Goal: Information Seeking & Learning: Find contact information

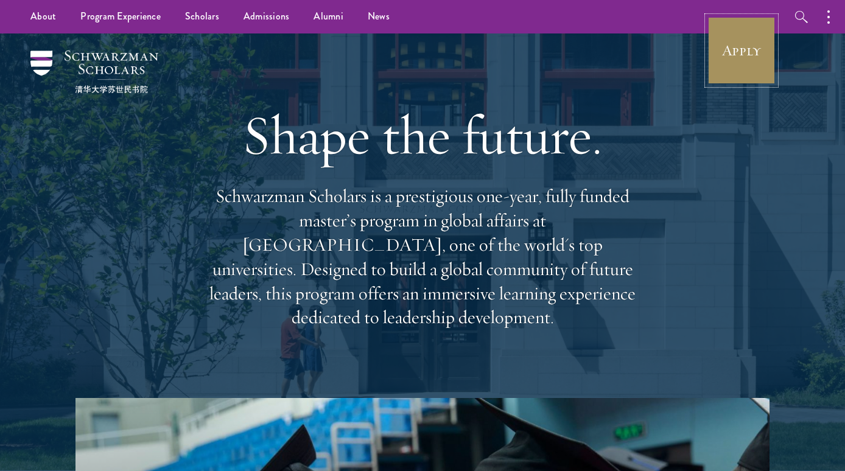
click at [772, 59] on link "Apply" at bounding box center [741, 50] width 68 height 68
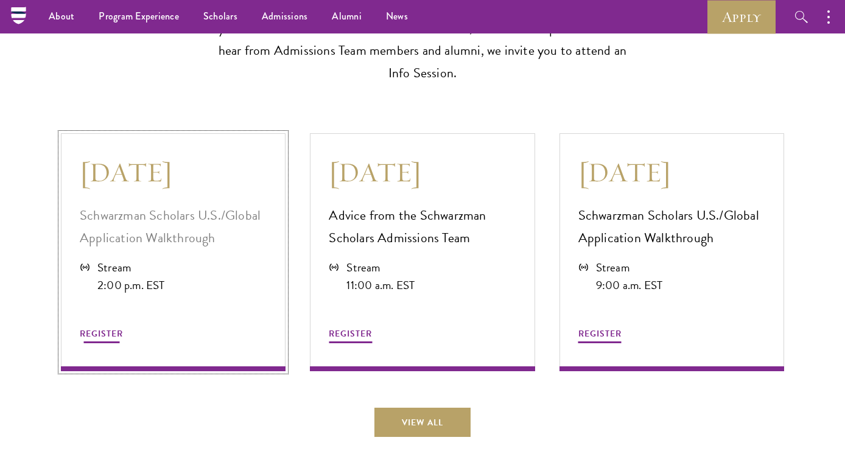
scroll to position [3251, 0]
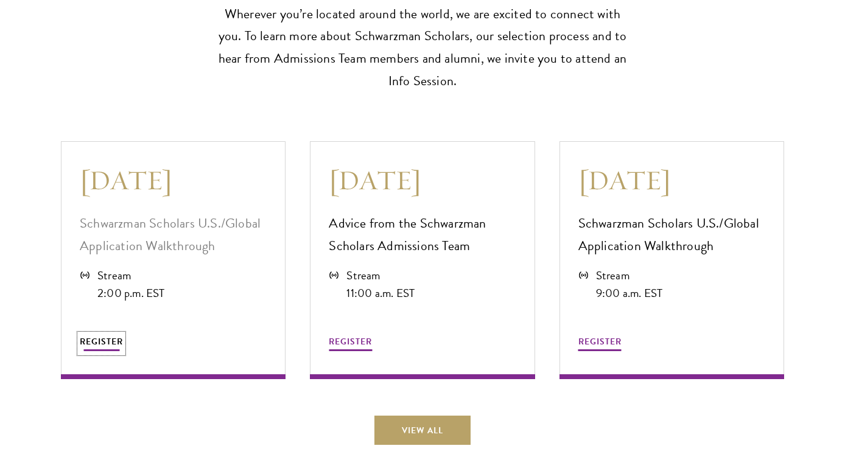
click at [114, 335] on span "REGISTER" at bounding box center [101, 341] width 43 height 13
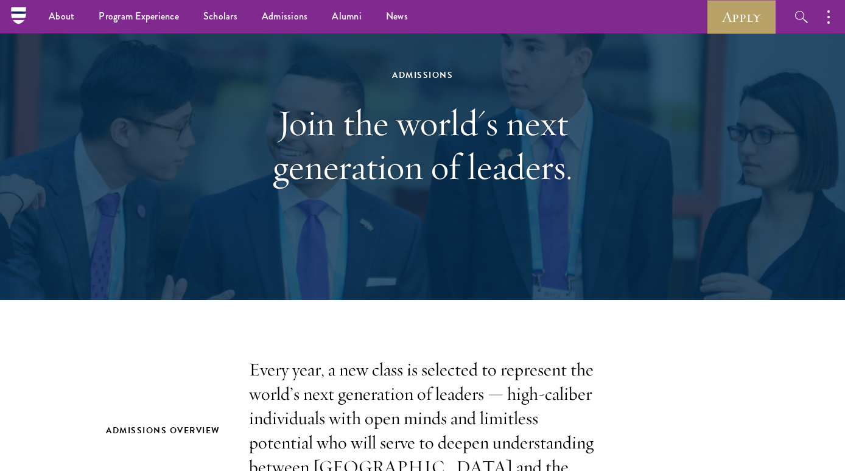
scroll to position [0, 0]
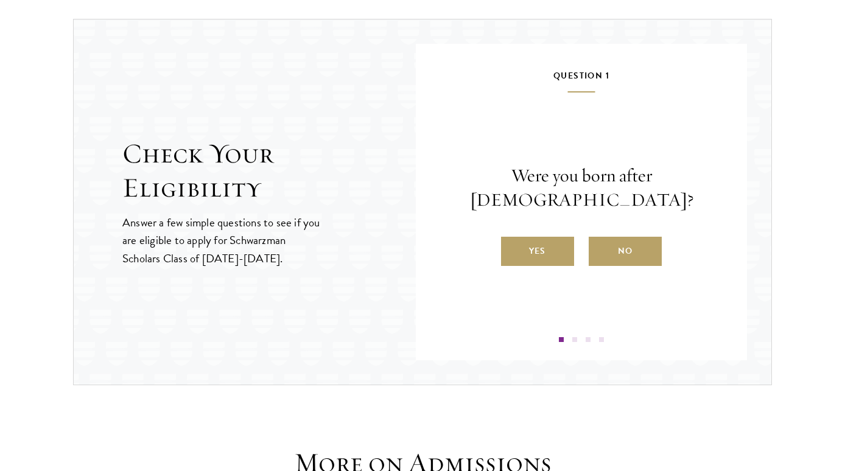
scroll to position [1270, 0]
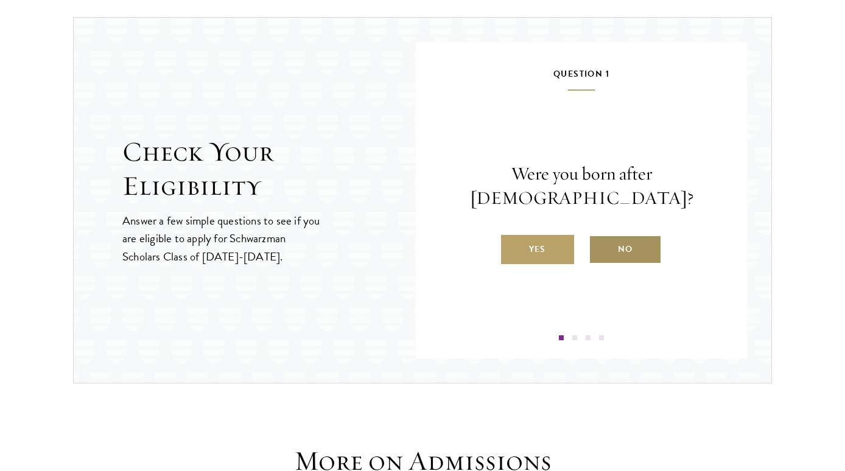
click at [623, 237] on label "No" at bounding box center [625, 249] width 73 height 29
click at [599, 237] on input "No" at bounding box center [594, 241] width 11 height 11
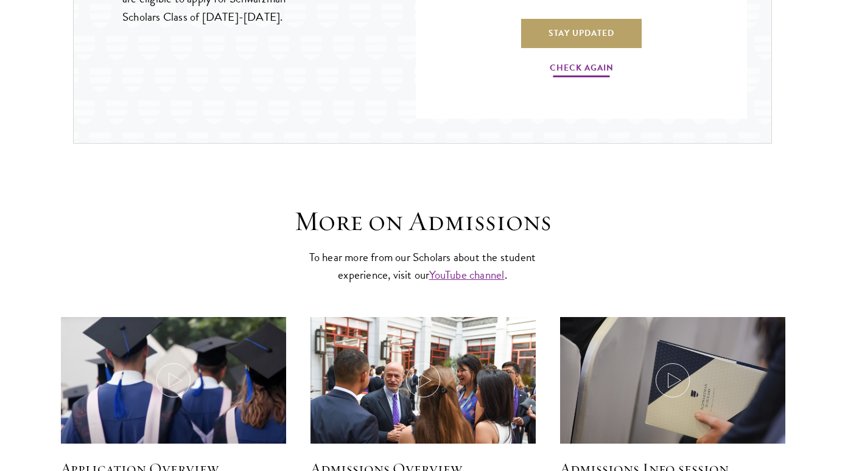
scroll to position [1511, 0]
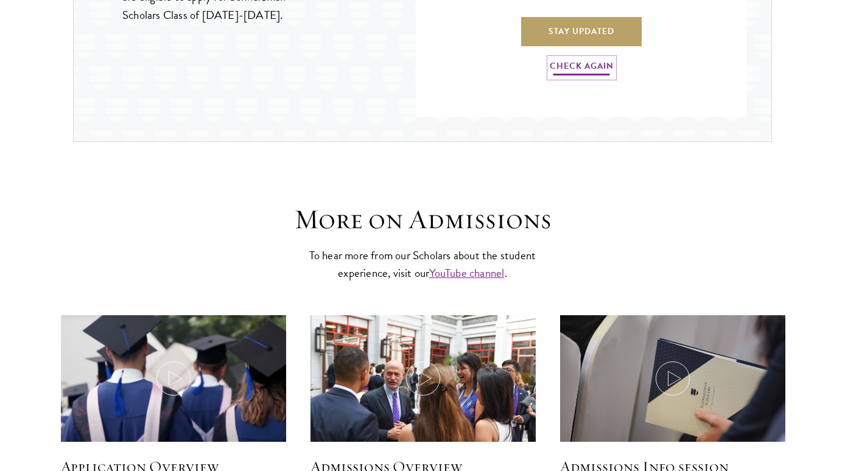
click at [588, 68] on link "Check Again" at bounding box center [582, 67] width 64 height 19
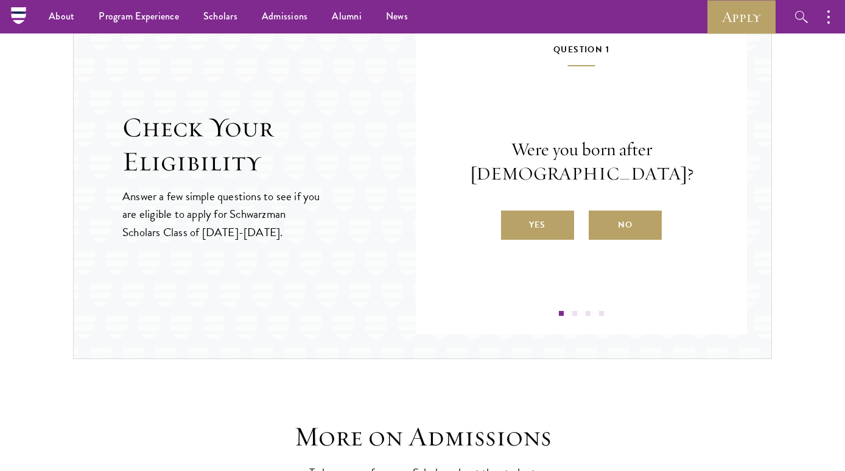
scroll to position [1291, 0]
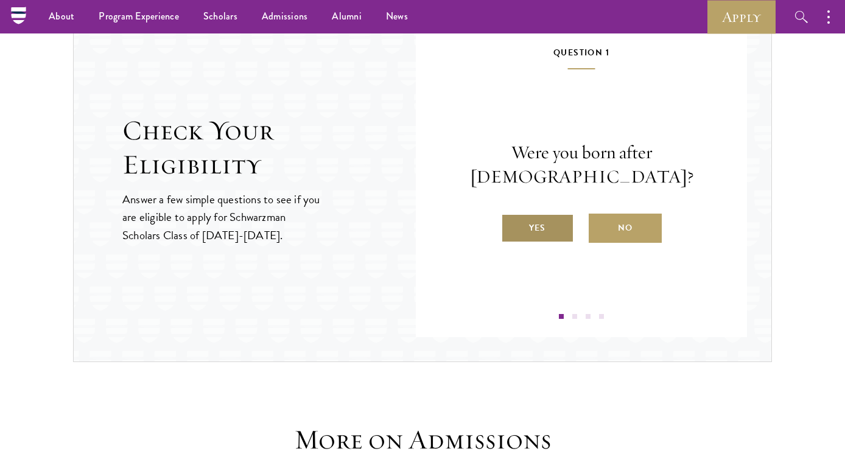
click at [548, 220] on label "Yes" at bounding box center [537, 228] width 73 height 29
click at [512, 220] on input "Yes" at bounding box center [506, 220] width 11 height 11
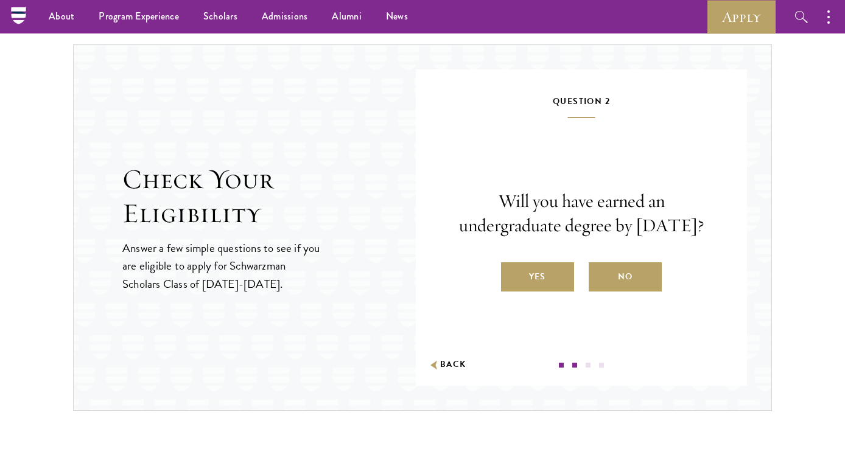
scroll to position [1227, 0]
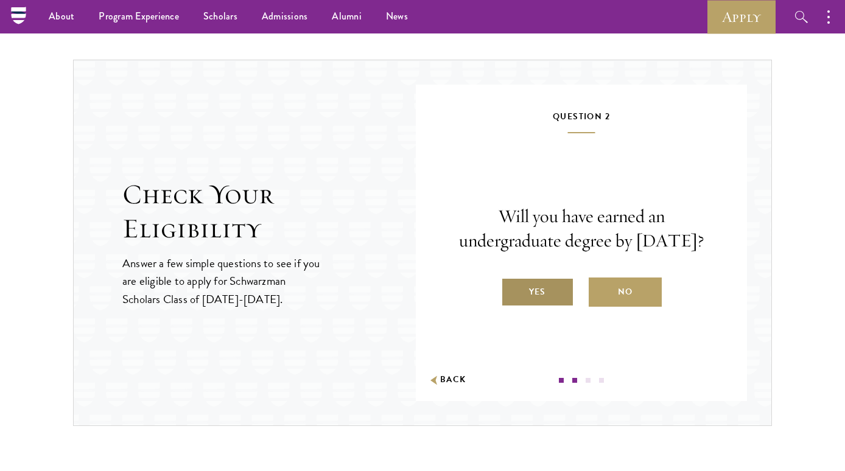
click at [561, 299] on label "Yes" at bounding box center [537, 292] width 73 height 29
click at [512, 290] on input "Yes" at bounding box center [506, 284] width 11 height 11
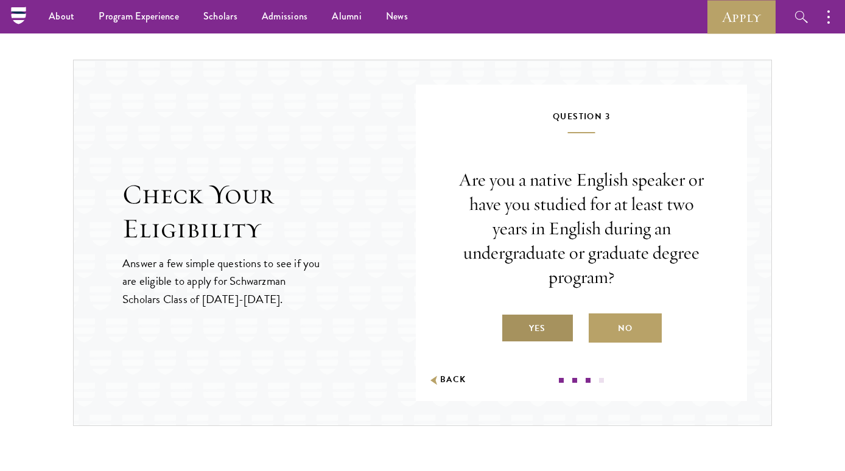
click at [540, 341] on label "Yes" at bounding box center [537, 327] width 73 height 29
click at [512, 326] on input "Yes" at bounding box center [506, 320] width 11 height 11
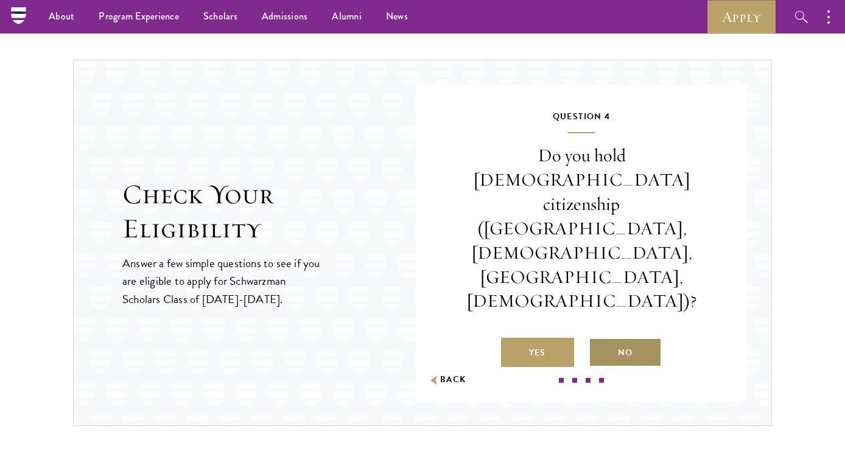
click at [615, 338] on label "No" at bounding box center [625, 352] width 73 height 29
click at [599, 340] on input "No" at bounding box center [594, 345] width 11 height 11
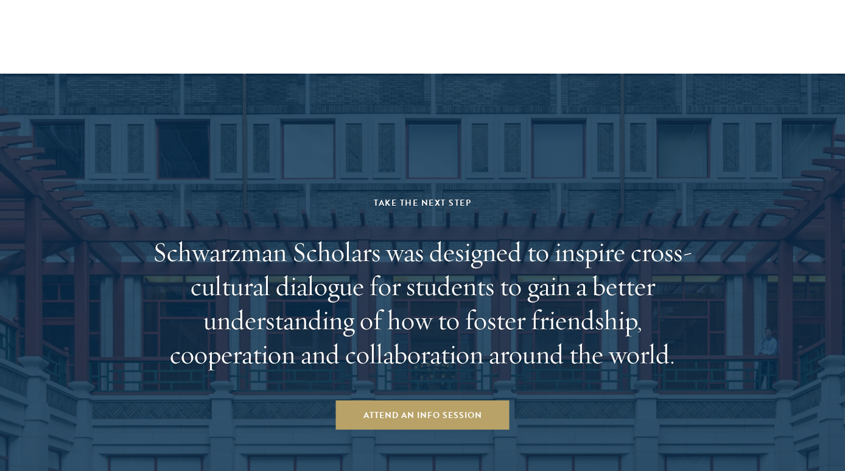
scroll to position [2405, 0]
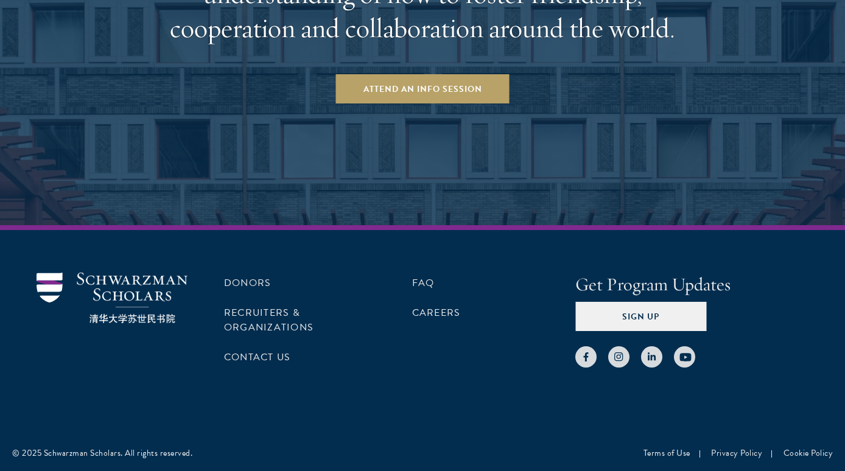
click at [244, 340] on ul "Donors Recruiters & Organizations Contact Us" at bounding box center [287, 320] width 127 height 95
click at [246, 354] on link "Contact Us" at bounding box center [257, 357] width 66 height 15
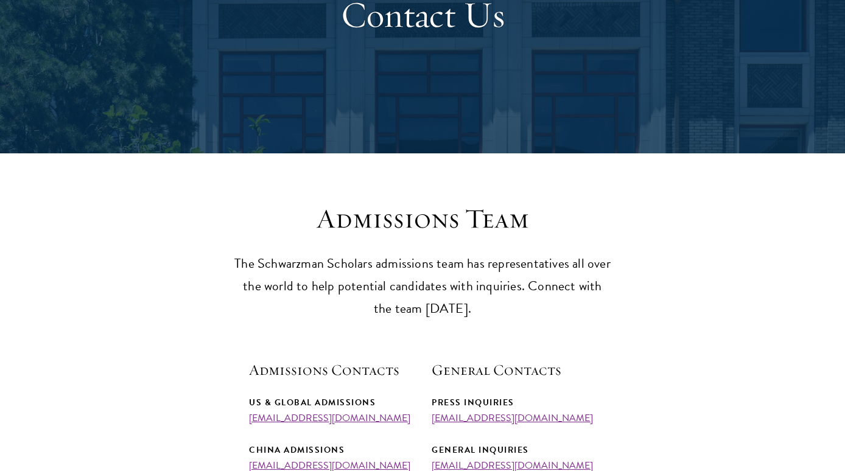
scroll to position [294, 0]
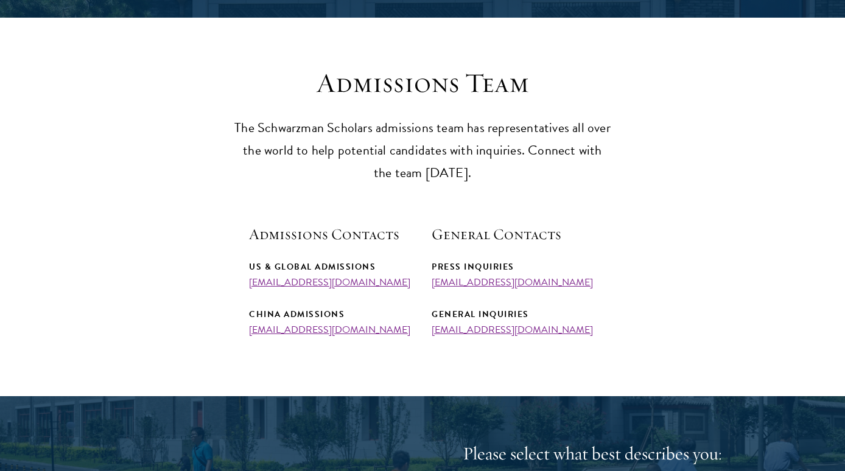
drag, startPoint x: 395, startPoint y: 286, endPoint x: 245, endPoint y: 285, distance: 149.7
click at [245, 285] on section "Admissions Team The Schwarzman Scholars admissions team has representatives all…" at bounding box center [422, 200] width 845 height 269
copy link "[EMAIL_ADDRESS][DOMAIN_NAME]"
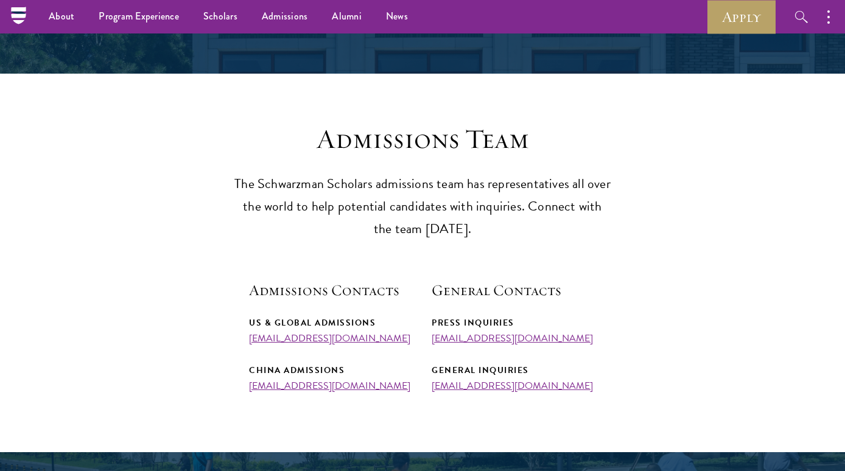
scroll to position [0, 0]
